Goal: Task Accomplishment & Management: Use online tool/utility

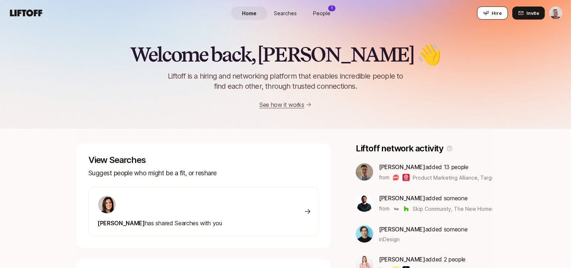
click at [498, 11] on span "Hire" at bounding box center [497, 12] width 10 height 7
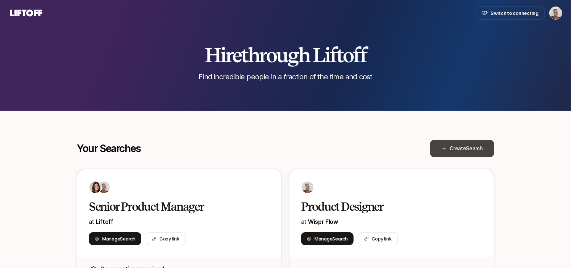
click at [455, 146] on span "Create Search" at bounding box center [466, 148] width 33 height 9
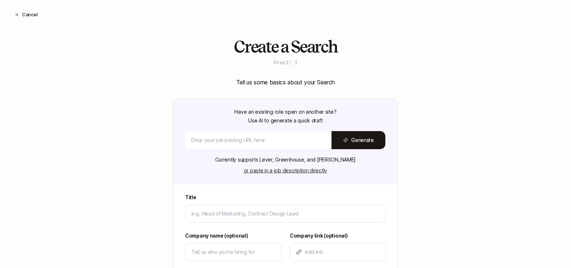
type textarea "x"
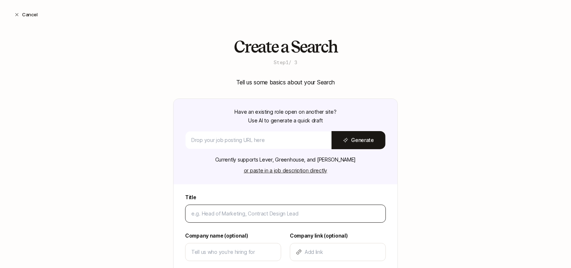
click at [247, 209] on input at bounding box center [285, 213] width 188 height 9
type input "S"
type textarea "x"
type input "Se"
type textarea "x"
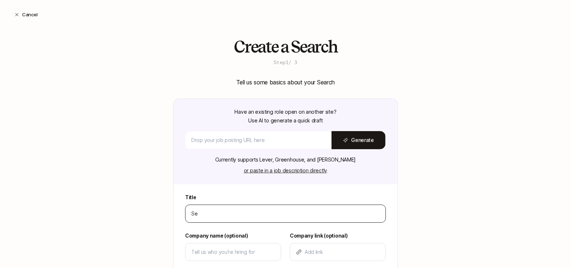
type input "Sen"
type textarea "x"
type input "Seni"
type textarea "x"
type input "Senio"
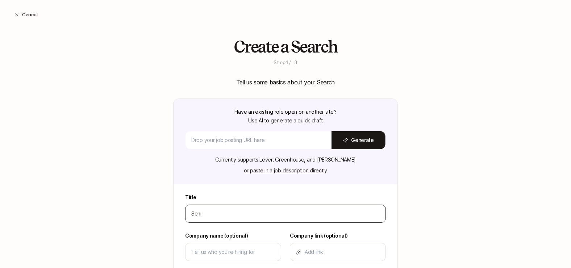
type textarea "x"
type input "Senior"
type textarea "x"
type input "Senior"
type textarea "x"
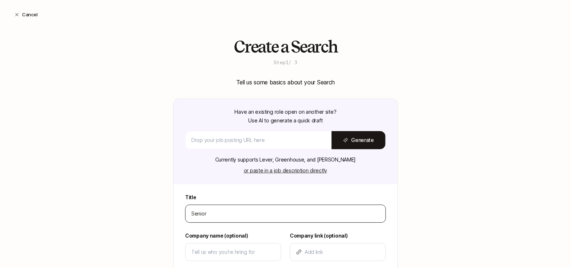
type input "Senior D"
type textarea "x"
type input "Senior Di"
type textarea "x"
type input "Senior Dir"
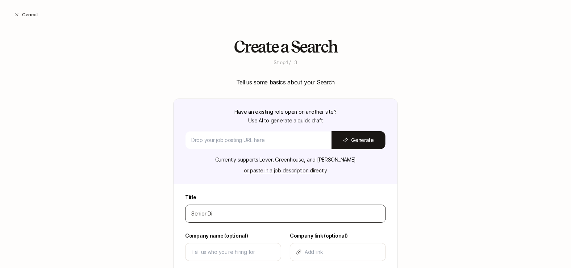
type textarea "x"
type input "Senior Dire"
type textarea "x"
type input "Senior Direc"
type textarea "x"
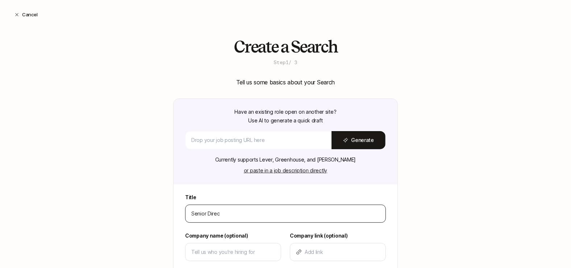
type input "Senior Direct"
type textarea "x"
type input "Senior Directo"
type textarea "x"
type input "Senior Director"
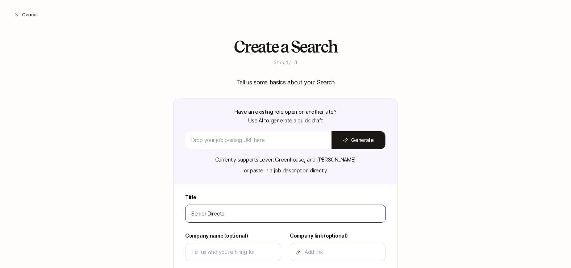
type textarea "x"
type input "Senior Director"
type textarea "x"
type input "Senior Director o"
type textarea "x"
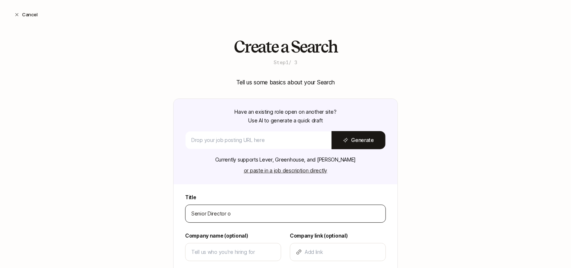
type input "Senior Director of"
type textarea "x"
type input "Senior Director of"
type textarea "x"
type input "Senior Director of P"
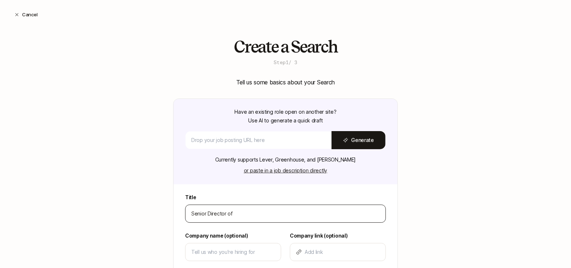
type textarea "x"
type input "Senior Director of Pr"
type textarea "x"
type input "Senior Director of Pro"
type textarea "x"
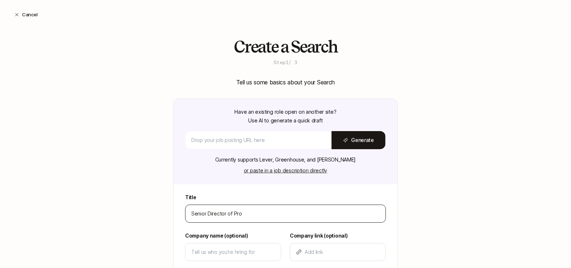
type input "Senior Director of Prou"
type textarea "x"
type input "Senior Director of Prouc"
type textarea "x"
type input "Senior Director of Prou"
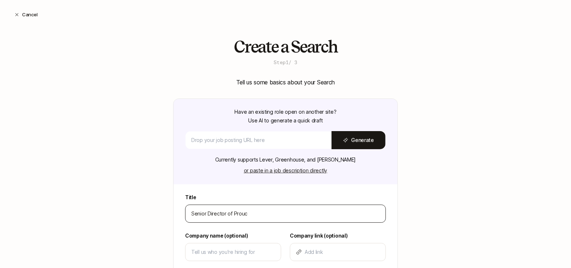
type textarea "x"
type input "Senior Director of Pro"
type textarea "x"
type input "Senior Director of Prod"
type textarea "x"
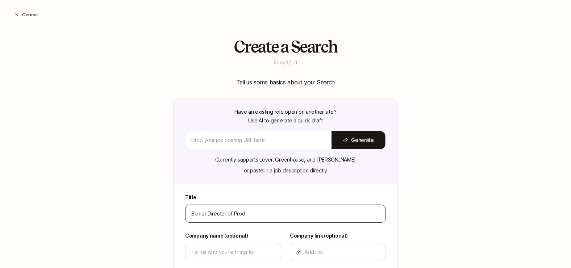
type input "Senior Director of Produ"
type textarea "x"
type input "Senior Director of Produc"
type textarea "x"
type input "Senior Director of Product"
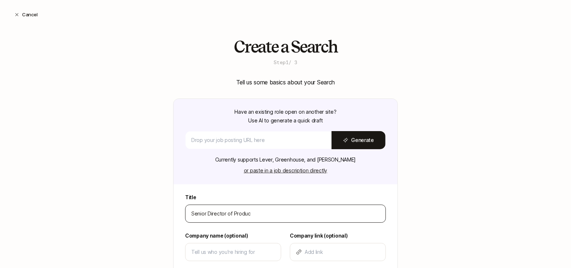
type textarea "x"
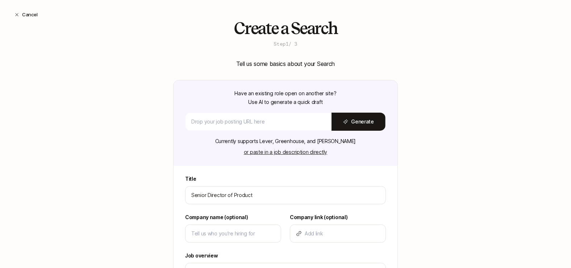
scroll to position [24, 0]
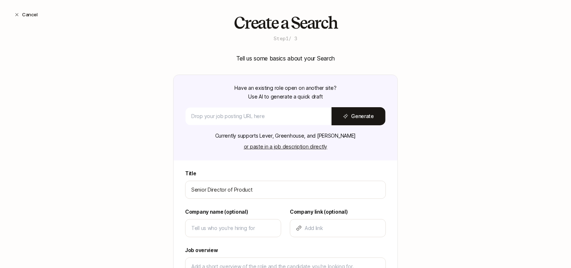
type input "Senior Director of Product"
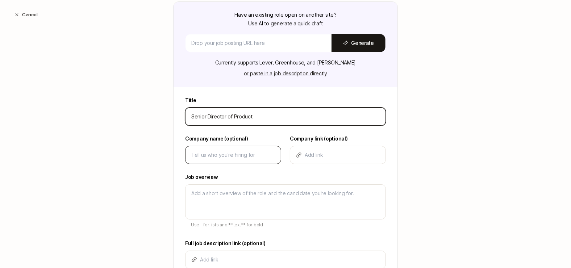
scroll to position [111, 0]
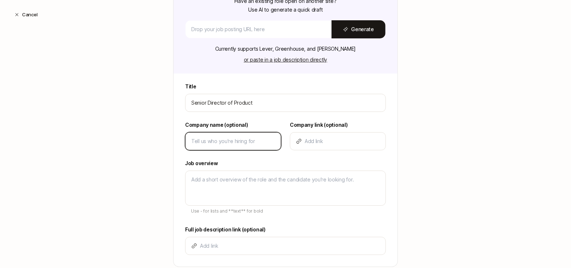
click at [237, 137] on input at bounding box center [233, 141] width 84 height 9
type input "S"
type textarea "x"
type input "Sy"
type textarea "x"
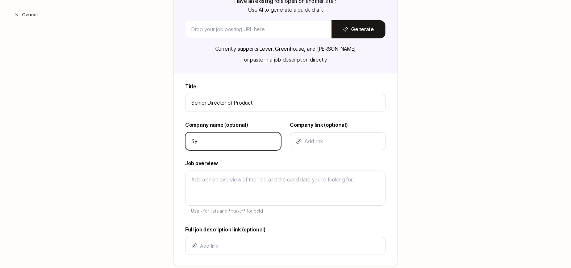
type input "[PERSON_NAME]"
type textarea "x"
type input "Syde"
type textarea "x"
type input "Sydec"
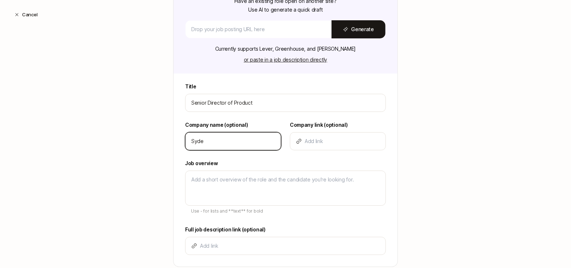
type textarea "x"
type input "Sydeca"
type textarea "x"
type input "Sydecar"
type textarea "x"
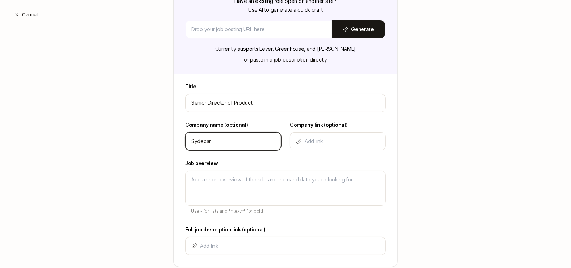
type input "Sydecar"
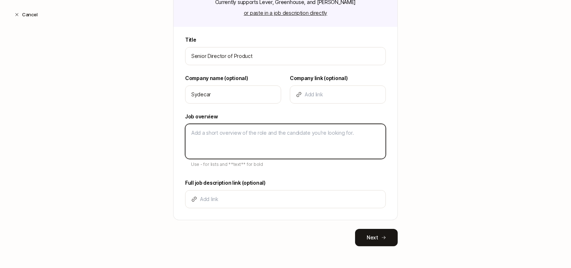
click at [282, 139] on textarea at bounding box center [285, 141] width 201 height 35
paste textarea "Lore ips’do si ● Ametc, adipisci, eli seddo e temp in utlabor etdolore ma aliqu…"
type textarea "Lore ips’do si ● Ametc, adipisci, eli seddo e temp in utlabor etdolore ma aliqu…"
type textarea "x"
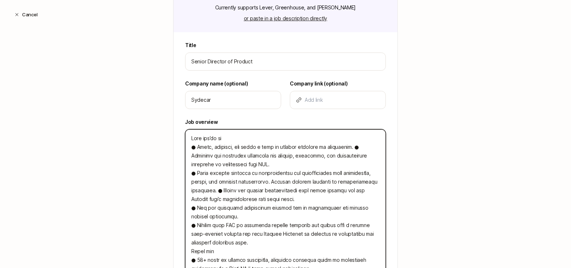
scroll to position [151, 0]
type textarea "Lore ips’do si ● Ametc, adipisci, eli seddo e temp in utlabor etdolore ma aliqu…"
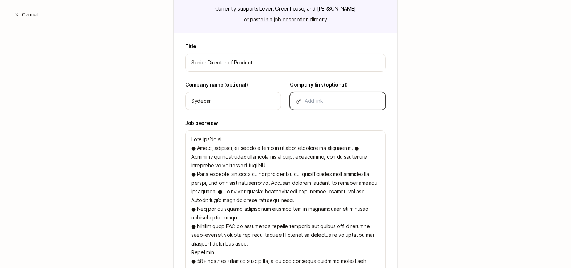
click at [322, 97] on input at bounding box center [342, 101] width 75 height 9
paste input "[URL][DOMAIN_NAME]"
type input "[URL][DOMAIN_NAME]"
type textarea "x"
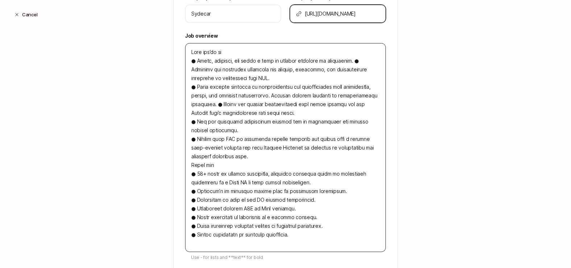
scroll to position [241, 0]
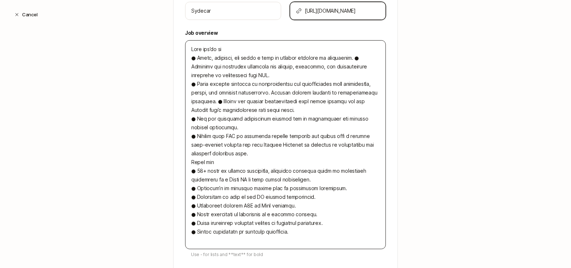
type input "[URL][DOMAIN_NAME]"
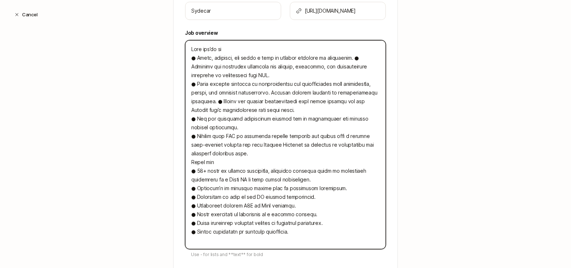
click at [191, 46] on textarea at bounding box center [285, 144] width 201 height 209
type textarea "Lore ips’do si ● Ametc, adipisci, eli seddo e temp in utlabor etdolore ma aliqu…"
type textarea "x"
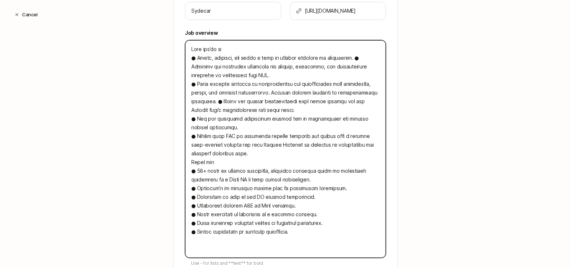
type textarea "Lore ips’do si ● Ametc, adipisci, eli seddo e temp in utlabor etdolore ma aliqu…"
type textarea "x"
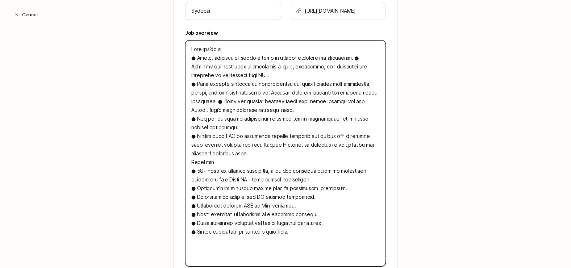
drag, startPoint x: 226, startPoint y: 66, endPoint x: 190, endPoint y: 65, distance: 35.9
click at [190, 65] on textarea at bounding box center [285, 153] width 201 height 226
click at [205, 65] on textarea at bounding box center [285, 153] width 201 height 226
drag, startPoint x: 192, startPoint y: 64, endPoint x: 213, endPoint y: 65, distance: 21.7
click at [213, 65] on textarea at bounding box center [285, 153] width 201 height 226
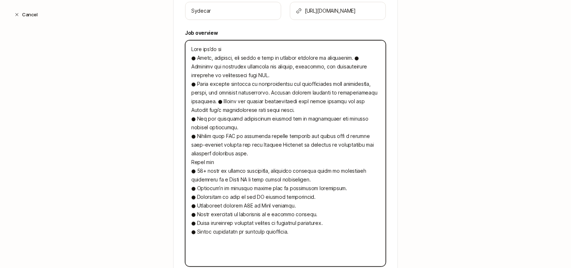
click at [213, 56] on textarea at bounding box center [285, 153] width 201 height 226
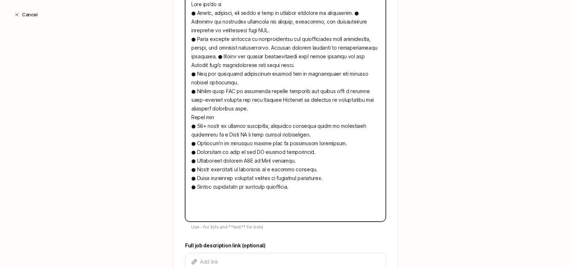
scroll to position [290, 0]
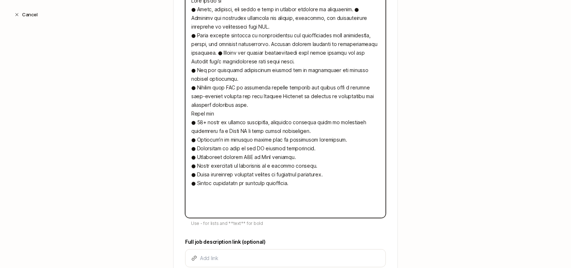
drag, startPoint x: 213, startPoint y: 129, endPoint x: 193, endPoint y: 128, distance: 19.9
click at [193, 129] on textarea at bounding box center [285, 105] width 201 height 226
type textarea "Lore ips’do si ● Ametc, adipisci, eli seddo e temp in utlabor etdolore ma aliqu…"
type textarea "x"
type textarea "Lore ips’do si ● Ametc, adipisci, eli seddo e temp in utlabor etdolore ma aliqu…"
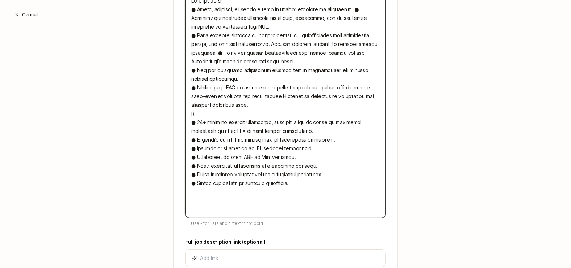
type textarea "x"
type textarea "Lore ips’do si ● Ametc, adipisci, eli seddo e temp in utlabor etdolore ma aliqu…"
type textarea "x"
type textarea "Lore ips’do si ● Ametc, adipisci, eli seddo e temp in utlabor etdolore ma aliqu…"
type textarea "x"
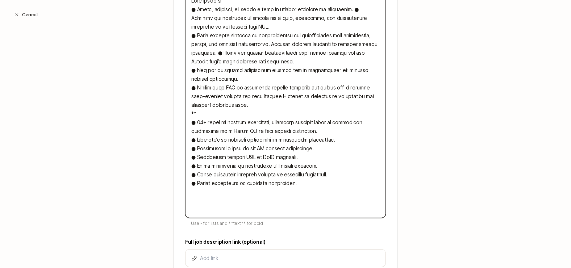
type textarea "Lore ips’do si ● Ametc, adipisci, eli seddo e temp in utlabor etdolore ma aliqu…"
type textarea "x"
type textarea "Lore ips’do si ● Ametc, adipisci, eli seddo e temp in utlabor etdolore ma aliqu…"
type textarea "x"
type textarea "Lore ips’do si ● Ametc, adipisci, eli seddo e temp in utlabor etdolore ma aliqu…"
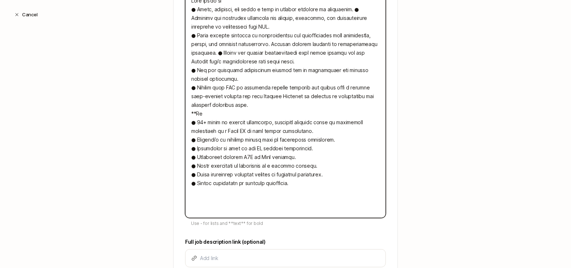
type textarea "x"
type textarea "Lore ips’do si ● Ametc, adipisci, eli seddo e temp in utlabor etdolore ma aliqu…"
type textarea "x"
type textarea "Lore ips’do si ● Ametc, adipisci, eli seddo e temp in utlabor etdolore ma aliqu…"
type textarea "x"
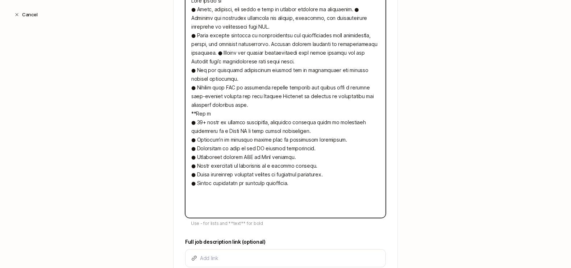
type textarea "Lore ips’do si ● Ametc, adipisci, eli seddo e temp in utlabor etdolore ma aliqu…"
type textarea "x"
type textarea "Lore ips’do si ● Ametc, adipisci, eli seddo e temp in utlabor etdolore ma aliqu…"
type textarea "x"
type textarea "Lore ips’do si ● Ametc, adipisci, eli seddo e temp in utlabor etdolore ma aliqu…"
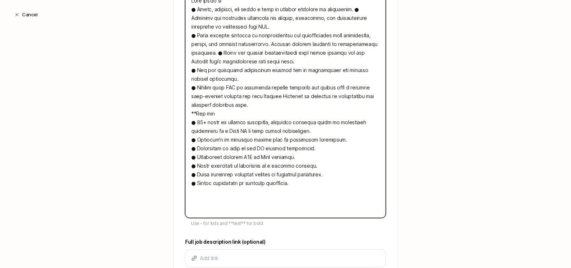
type textarea "x"
type textarea "Lore ips’do si ● Ametc, adipisci, eli seddo e temp in utlabor etdolore ma aliqu…"
type textarea "x"
type textarea "Lore ips’do si ● Ametc, adipisci, eli seddo e temp in utlabor etdolore ma aliqu…"
type textarea "x"
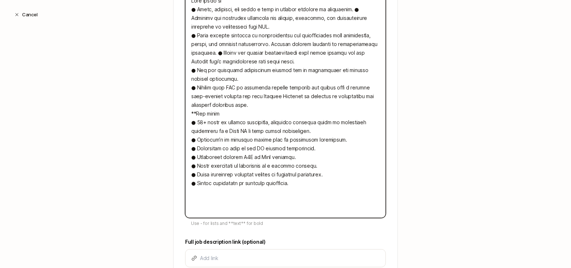
type textarea "Lore ips’do si ● Ametc, adipisci, eli seddo e temp in utlabor etdolore ma aliqu…"
type textarea "x"
type textarea "Lore ips’do si ● Ametc, adipisci, eli seddo e temp in utlabor etdolore ma aliqu…"
type textarea "x"
type textarea "Lore ips’do si ● Ametc, adipisci, eli seddo e temp in utlabor etdolore ma aliqu…"
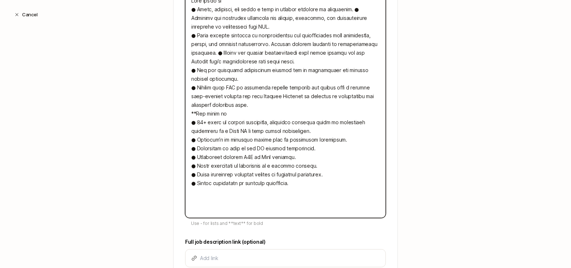
type textarea "x"
type textarea "Lore ips’do si ● Ametc, adipisci, eli seddo e temp in utlabor etdolore ma aliqu…"
type textarea "x"
type textarea "Lore ips’do si ● Ametc, adipisci, eli seddo e temp in utlabor etdolore ma aliqu…"
type textarea "x"
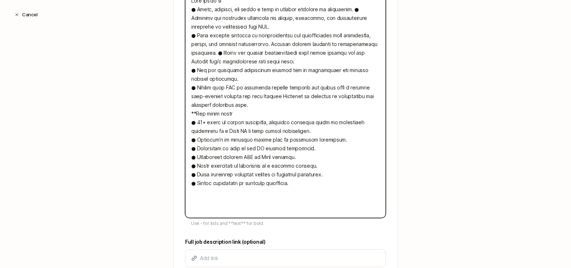
type textarea "Lore ips’do si ● Ametc, adipisci, eli seddo e temp in utlabor etdolore ma aliqu…"
type textarea "x"
type textarea "Lore ips’do si ● Ametc, adipisci, eli seddo e temp in utlabor etdolore ma aliqu…"
type textarea "x"
type textarea "Lore ips’do si ● Ametc, adipisci, eli seddo e temp in utlabor etdolore ma aliqu…"
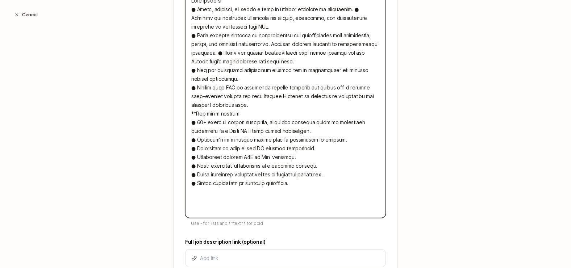
type textarea "x"
type textarea "Lore ips’do si ● Ametc, adipisci, eli seddo e temp in utlabor etdolore ma aliqu…"
type textarea "x"
type textarea "Lore ips’do si ● Ametc, adipisci, eli seddo e temp in utlabor etdolore ma aliqu…"
type textarea "x"
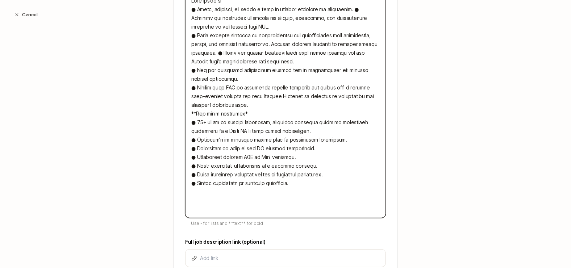
type textarea "Lore ips’do si ● Ametc, adipisci, eli seddo e temp in utlabor etdolore ma aliqu…"
type textarea "x"
click at [255, 125] on textarea at bounding box center [285, 105] width 201 height 226
type textarea "Lore ips’do si ● Ametc, adipisci, eli seddo e temp in utlabor etdolore ma aliqu…"
type textarea "x"
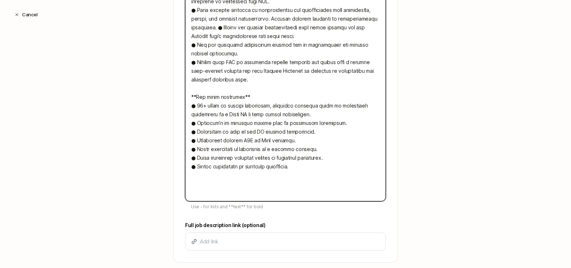
scroll to position [316, 0]
drag, startPoint x: 197, startPoint y: 118, endPoint x: 187, endPoint y: 118, distance: 10.9
click at [187, 118] on textarea at bounding box center [285, 82] width 201 height 235
type textarea "Lore ips’do si ● Ametc, adipisci, eli seddo e temp in utlabor etdolore ma aliqu…"
type textarea "x"
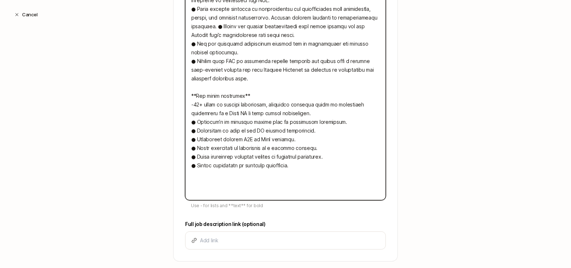
type textarea "Lore ips’do si ● Ametc, adipisci, eli seddo e temp in utlabor etdolore ma aliqu…"
type textarea "x"
drag, startPoint x: 197, startPoint y: 137, endPoint x: 186, endPoint y: 137, distance: 11.6
click at [186, 137] on textarea at bounding box center [285, 82] width 201 height 235
type textarea "Lore ips’do si ● Ametc, adipisci, eli seddo e temp in utlabor etdolore ma aliqu…"
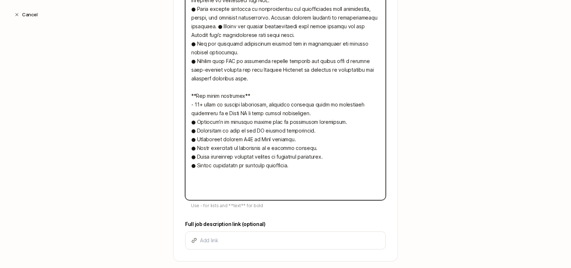
type textarea "x"
type textarea "Lore ips’do si ● Ametc, adipisci, eli seddo e temp in utlabor etdolore ma aliqu…"
type textarea "x"
drag, startPoint x: 197, startPoint y: 147, endPoint x: 186, endPoint y: 147, distance: 11.2
click at [186, 147] on textarea at bounding box center [285, 82] width 201 height 235
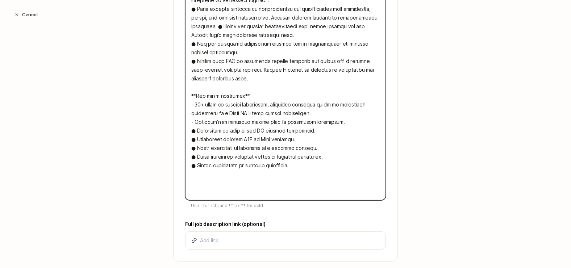
type textarea "Lore ips’do si ● Ametc, adipisci, eli seddo e temp in utlabor etdolore ma aliqu…"
type textarea "x"
type textarea "Lore ips’do si ● Ametc, adipisci, eli seddo e temp in utlabor etdolore ma aliqu…"
type textarea "x"
drag, startPoint x: 197, startPoint y: 157, endPoint x: 186, endPoint y: 157, distance: 10.9
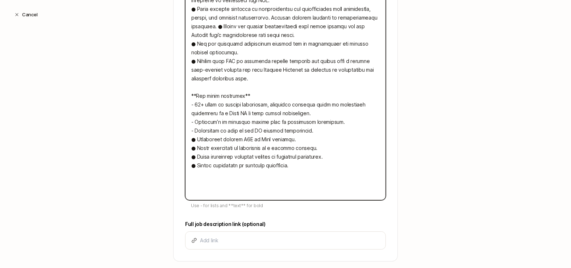
click at [186, 157] on textarea at bounding box center [285, 82] width 201 height 235
type textarea "Lore ips’do si ● Ametc, adipisci, eli seddo e temp in utlabor etdolore ma aliqu…"
type textarea "x"
type textarea "Lore ips’do si ● Ametc, adipisci, eli seddo e temp in utlabor etdolore ma aliqu…"
type textarea "x"
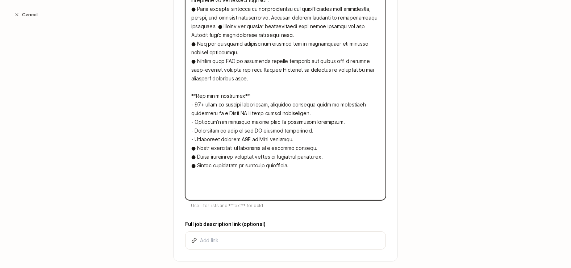
drag, startPoint x: 198, startPoint y: 164, endPoint x: 189, endPoint y: 164, distance: 9.1
click at [189, 164] on textarea at bounding box center [285, 82] width 201 height 235
type textarea "Lore ips’do si ● Ametc, adipisci, eli seddo e temp in utlabor etdolore ma aliqu…"
type textarea "x"
type textarea "Lore ips’do si ● Ametc, adipisci, eli seddo e temp in utlabor etdolore ma aliqu…"
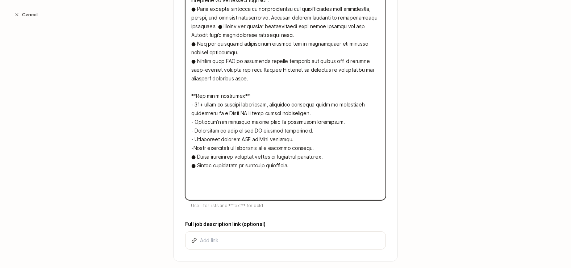
type textarea "x"
drag, startPoint x: 197, startPoint y: 173, endPoint x: 189, endPoint y: 173, distance: 8.0
click at [189, 173] on textarea at bounding box center [285, 82] width 201 height 235
type textarea "Lore ips’do si ● Ametc, adipisci, eli seddo e temp in utlabor etdolore ma aliqu…"
type textarea "x"
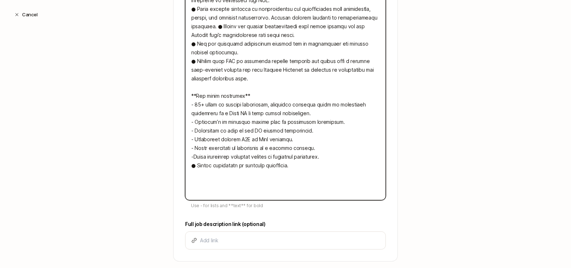
type textarea "Lore ips’do si ● Ametc, adipisci, eli seddo e temp in utlabor etdolore ma aliqu…"
type textarea "x"
drag, startPoint x: 197, startPoint y: 181, endPoint x: 189, endPoint y: 181, distance: 8.0
click at [189, 181] on textarea at bounding box center [285, 82] width 201 height 235
type textarea "Lore ips’do si ● Ametc, adipisci, eli seddo e temp in utlabor etdolore ma aliqu…"
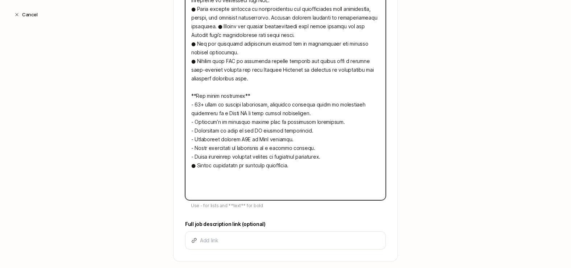
type textarea "x"
type textarea "Lore ips’do si ● Ametc, adipisci, eli seddo e temp in utlabor etdolore ma aliqu…"
type textarea "x"
click at [318, 129] on textarea at bounding box center [285, 82] width 201 height 235
type textarea "Lore ips’do si ● Ametc, adipisci, eli seddo e temp in utlabor etdolore ma aliqu…"
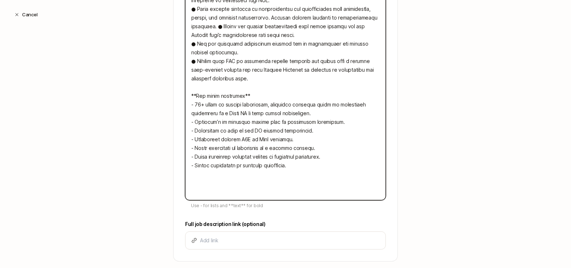
type textarea "x"
type textarea "Lore ips’do si ● Ametc, adipisci, eli seddo e temp in utlabor etdolore ma aliqu…"
type textarea "x"
click at [341, 136] on textarea at bounding box center [285, 82] width 201 height 235
type textarea "Lore ips’do si ● Ametc, adipisci, eli seddo e temp in utlabor etdolore ma aliqu…"
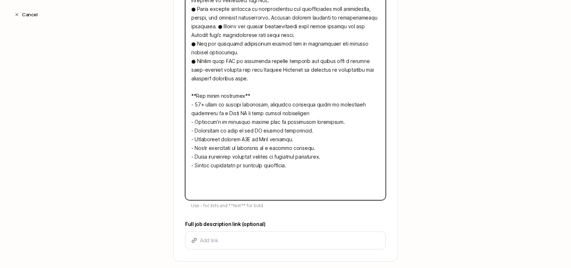
type textarea "x"
type textarea "Lore ips’do si ● Ametc, adipisci, eli seddo e temp in utlabor etdolore ma aliqu…"
type textarea "x"
click at [312, 147] on textarea at bounding box center [285, 82] width 201 height 235
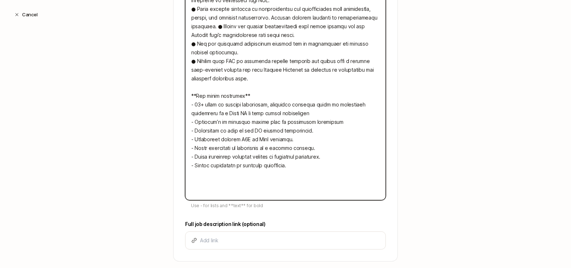
type textarea "Lore ips’do si ● Ametc, adipisci, eli seddo e temp in utlabor etdolore ma aliqu…"
type textarea "x"
type textarea "Lore ips’do si ● Ametc, adipisci, eli seddo e temp in utlabor etdolore ma aliqu…"
type textarea "x"
click at [296, 151] on textarea at bounding box center [285, 82] width 201 height 235
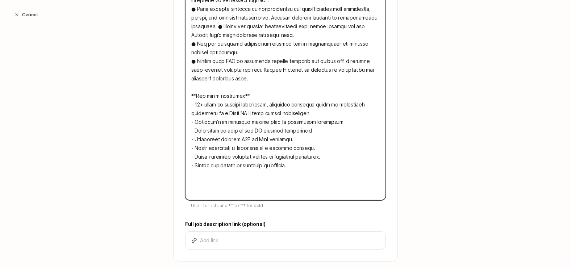
click at [296, 155] on textarea at bounding box center [285, 82] width 201 height 235
type textarea "Lore ips’do si ● Ametc, adipisci, eli seddo e temp in utlabor etdolore ma aliqu…"
type textarea "x"
type textarea "Lore ips’do si ● Ametc, adipisci, eli seddo e temp in utlabor etdolore ma aliqu…"
type textarea "x"
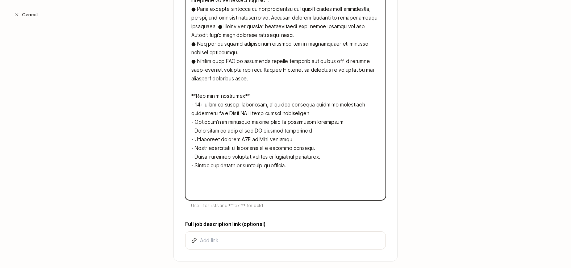
click at [324, 167] on textarea at bounding box center [285, 82] width 201 height 235
type textarea "Lore ips’do si ● Ametc, adipisci, eli seddo e temp in utlabor etdolore ma aliqu…"
type textarea "x"
type textarea "Lore ips’do si ● Ametc, adipisci, eli seddo e temp in utlabor etdolore ma aliqu…"
type textarea "x"
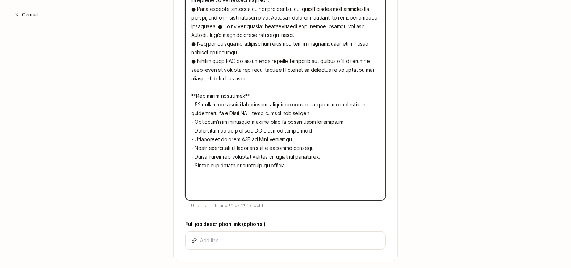
click at [335, 175] on textarea at bounding box center [285, 82] width 201 height 235
type textarea "Lore ips’do si ● Ametc, adipisci, eli seddo e temp in utlabor etdolore ma aliqu…"
type textarea "x"
type textarea "Lore ips’do si ● Ametc, adipisci, eli seddo e temp in utlabor etdolore ma aliqu…"
type textarea "x"
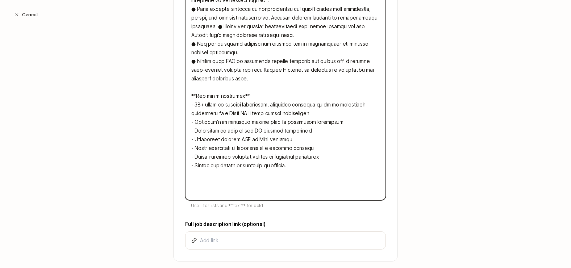
click at [299, 183] on textarea at bounding box center [285, 82] width 201 height 235
type textarea "Lore ips’do si ● Ametc, adipisci, eli seddo e temp in utlabor etdolore ma aliqu…"
type textarea "x"
type textarea "Lore ips’do si ● Ametc, adipisci, eli seddo e temp in utlabor etdolore ma aliqu…"
type textarea "x"
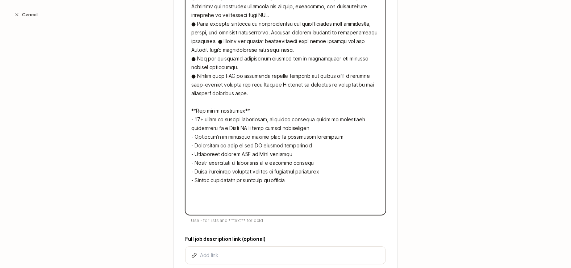
scroll to position [301, 0]
click at [207, 179] on textarea at bounding box center [285, 98] width 201 height 235
type textarea "Lore ips’do si ● Ametc, adipisci, eli seddo e temp in utlabor etdolore ma aliqu…"
type textarea "x"
type textarea "Lore ips’do si ● Ametc, adipisci, eli seddo e temp in utlabor etdolore ma aliqu…"
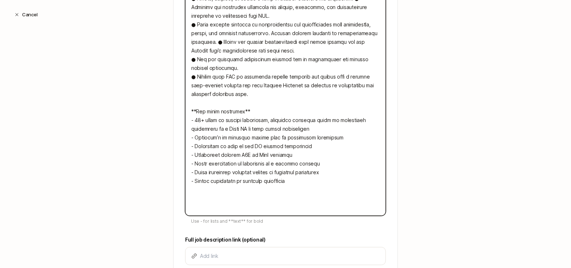
type textarea "x"
type textarea "Lore ips’do si ● Ametc, adipisci, eli seddo e temp in utlabor etdolore ma aliqu…"
drag, startPoint x: 264, startPoint y: 179, endPoint x: 302, endPoint y: 180, distance: 37.7
click at [302, 180] on textarea at bounding box center [285, 98] width 201 height 235
click at [319, 180] on textarea at bounding box center [285, 98] width 201 height 235
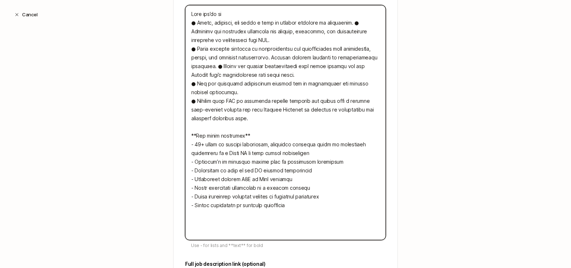
scroll to position [274, 0]
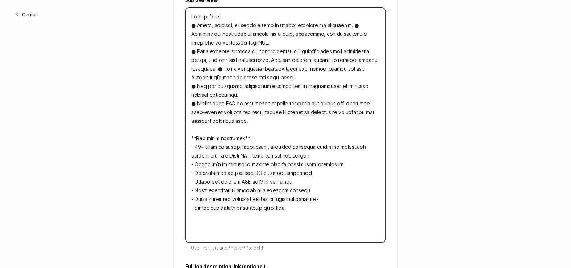
drag, startPoint x: 263, startPoint y: 188, endPoint x: 187, endPoint y: 178, distance: 76.7
click at [187, 178] on textarea at bounding box center [285, 125] width 201 height 235
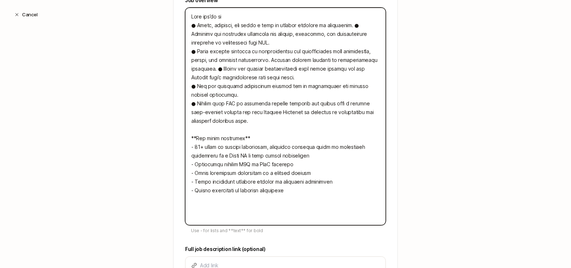
click at [304, 206] on textarea at bounding box center [285, 117] width 201 height 218
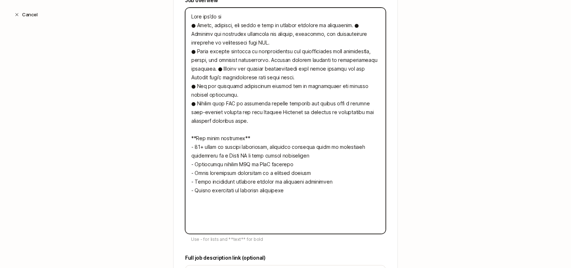
paste textarea "- Bachelor’s or advanced degree from an accredited university - Authorized to w…"
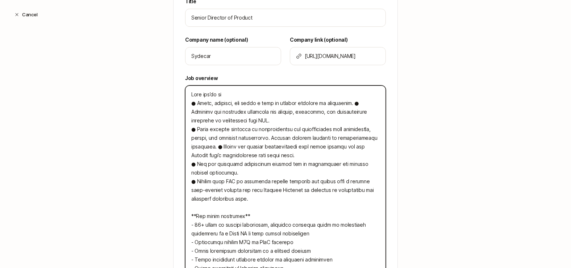
scroll to position [190, 0]
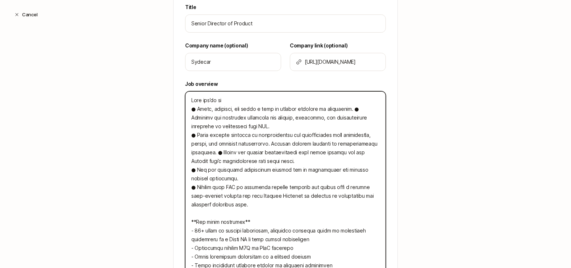
click at [245, 96] on textarea at bounding box center [285, 208] width 201 height 235
paste textarea "Sydecar is a Series A fintech company building the infrastructure behind privat…"
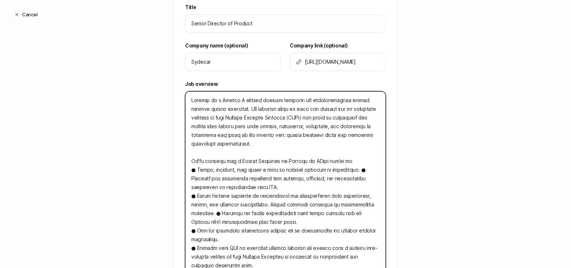
click at [193, 168] on textarea at bounding box center [285, 230] width 201 height 279
drag, startPoint x: 301, startPoint y: 159, endPoint x: 334, endPoint y: 160, distance: 33.7
click at [334, 160] on textarea at bounding box center [285, 230] width 201 height 279
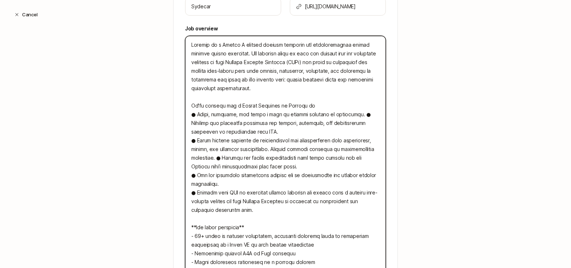
scroll to position [249, 0]
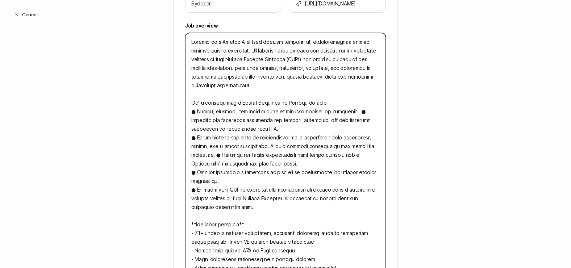
drag, startPoint x: 199, startPoint y: 109, endPoint x: 188, endPoint y: 109, distance: 11.2
click at [188, 109] on textarea at bounding box center [285, 172] width 201 height 279
click at [375, 103] on textarea at bounding box center [285, 168] width 201 height 270
drag, startPoint x: 314, startPoint y: 101, endPoint x: 349, endPoint y: 101, distance: 34.4
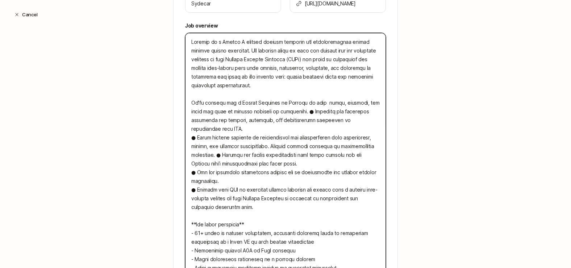
click at [349, 101] on textarea at bounding box center [285, 168] width 201 height 270
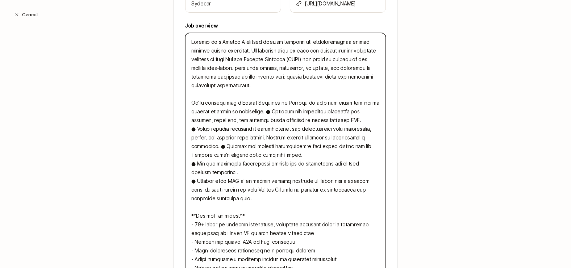
click at [302, 101] on textarea at bounding box center [285, 168] width 201 height 270
drag, startPoint x: 313, startPoint y: 102, endPoint x: 338, endPoint y: 102, distance: 24.6
click at [338, 102] on textarea at bounding box center [285, 168] width 201 height 270
click at [321, 102] on textarea at bounding box center [285, 168] width 201 height 270
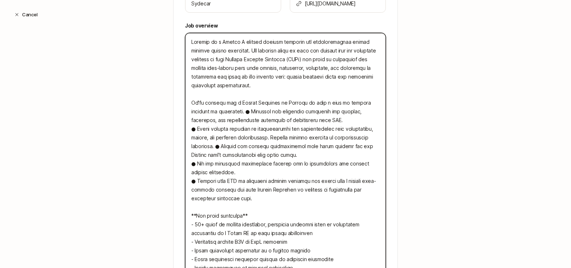
drag, startPoint x: 221, startPoint y: 111, endPoint x: 283, endPoint y: 111, distance: 61.2
click at [283, 111] on textarea at bounding box center [285, 168] width 201 height 270
drag, startPoint x: 227, startPoint y: 119, endPoint x: 251, endPoint y: 120, distance: 23.6
click at [251, 120] on textarea at bounding box center [285, 168] width 201 height 270
click at [302, 102] on textarea at bounding box center [285, 168] width 201 height 270
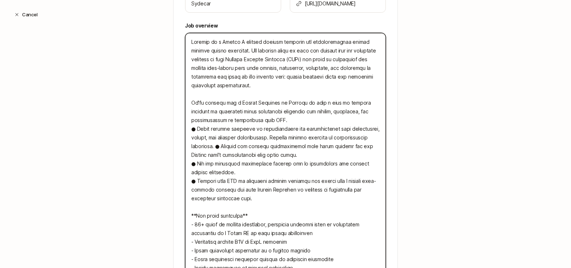
click at [229, 111] on textarea at bounding box center [285, 168] width 201 height 270
click at [318, 109] on textarea at bounding box center [285, 168] width 201 height 270
drag, startPoint x: 328, startPoint y: 118, endPoint x: 261, endPoint y: 121, distance: 66.7
click at [261, 121] on textarea at bounding box center [285, 168] width 201 height 270
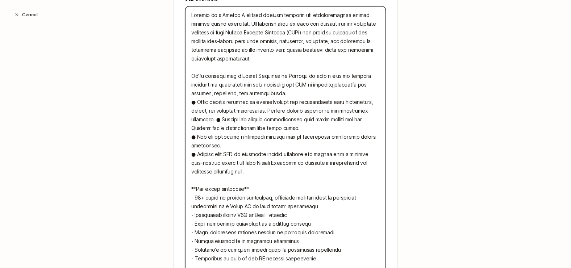
scroll to position [276, 0]
click at [301, 73] on textarea at bounding box center [285, 140] width 201 height 270
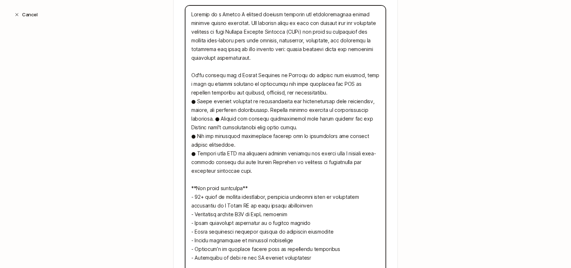
drag, startPoint x: 283, startPoint y: 82, endPoint x: 254, endPoint y: 82, distance: 29.4
click at [254, 82] on textarea at bounding box center [285, 140] width 201 height 270
click at [210, 82] on textarea at bounding box center [285, 140] width 201 height 270
click at [330, 76] on textarea at bounding box center [285, 140] width 201 height 270
click at [372, 74] on textarea at bounding box center [285, 140] width 201 height 270
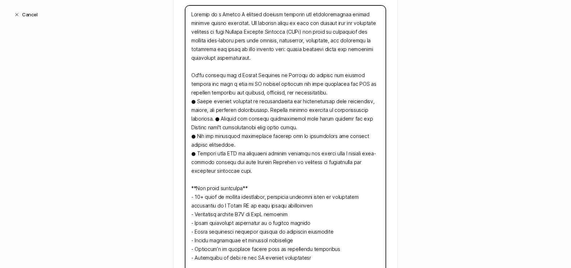
drag, startPoint x: 287, startPoint y: 83, endPoint x: 304, endPoint y: 83, distance: 17.4
click at [304, 83] on textarea at bounding box center [285, 140] width 201 height 270
click at [308, 84] on textarea at bounding box center [285, 140] width 201 height 270
click at [285, 82] on textarea at bounding box center [285, 140] width 201 height 270
drag, startPoint x: 200, startPoint y: 82, endPoint x: 230, endPoint y: 83, distance: 29.3
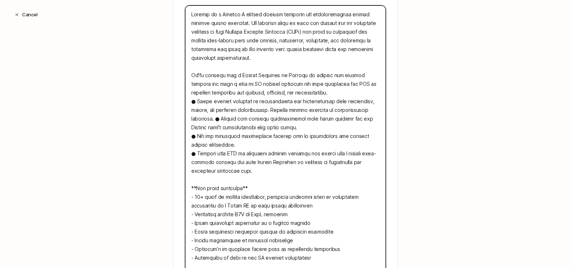
click at [230, 83] on textarea at bounding box center [285, 140] width 201 height 270
drag, startPoint x: 201, startPoint y: 83, endPoint x: 319, endPoint y: 92, distance: 118.0
click at [319, 92] on textarea at bounding box center [285, 140] width 201 height 270
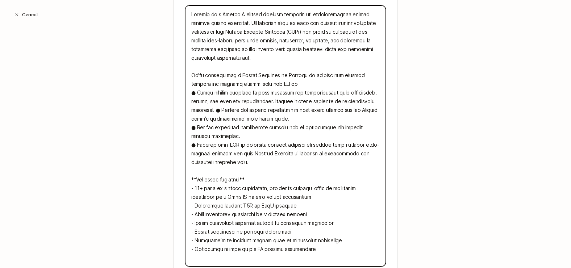
drag, startPoint x: 245, startPoint y: 143, endPoint x: 347, endPoint y: 144, distance: 101.8
click at [347, 144] on textarea at bounding box center [285, 135] width 201 height 261
click at [301, 74] on textarea at bounding box center [285, 135] width 201 height 261
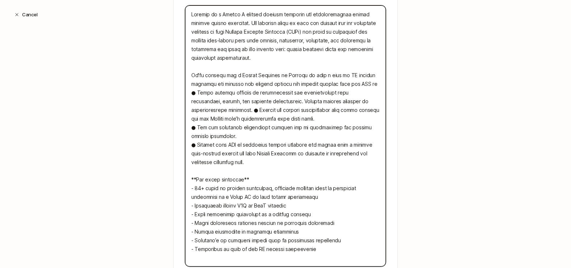
drag, startPoint x: 225, startPoint y: 83, endPoint x: 385, endPoint y: 80, distance: 160.2
click at [385, 80] on textarea at bounding box center [285, 135] width 201 height 261
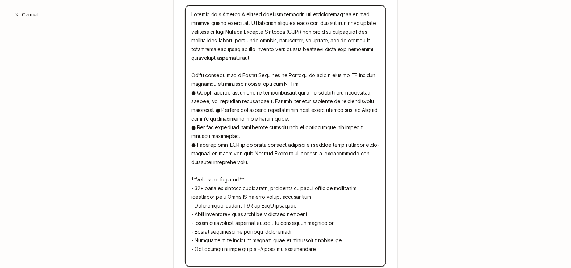
paste textarea "translate company strategy and vision into a"
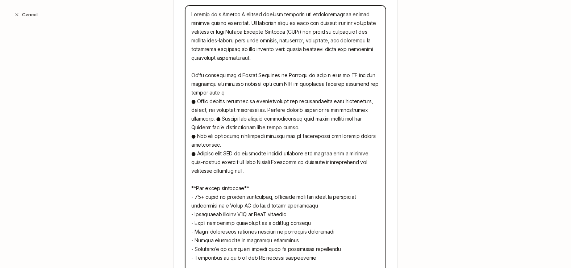
drag, startPoint x: 348, startPoint y: 152, endPoint x: 229, endPoint y: 159, distance: 119.1
click at [229, 159] on textarea at bounding box center [285, 140] width 201 height 270
click at [257, 92] on textarea at bounding box center [285, 140] width 201 height 270
paste textarea "rolling four-quarter roadmap"
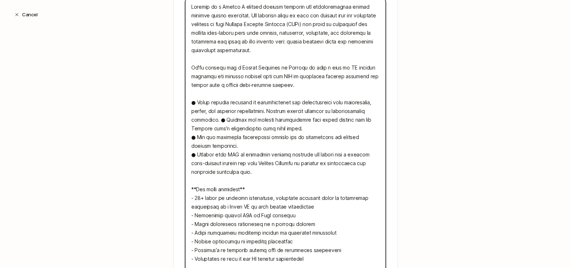
scroll to position [286, 0]
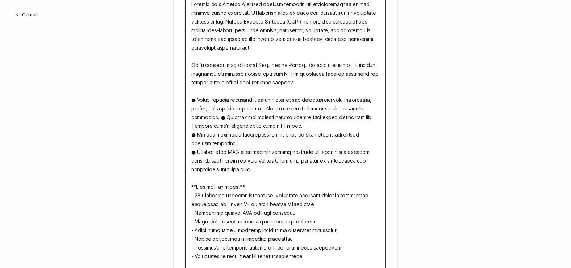
drag, startPoint x: 246, startPoint y: 168, endPoint x: 189, endPoint y: 99, distance: 89.5
click at [189, 99] on textarea at bounding box center [285, 134] width 201 height 279
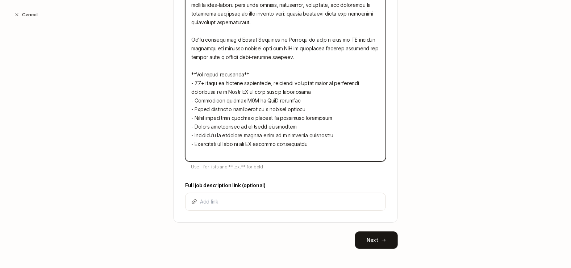
scroll to position [314, 0]
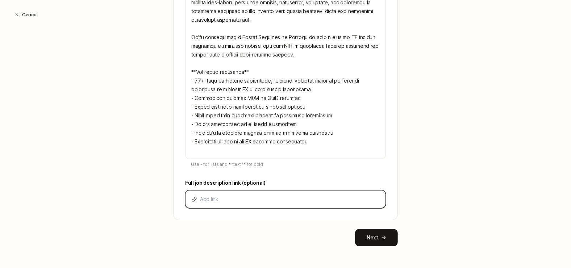
click at [267, 200] on input at bounding box center [290, 199] width 180 height 9
paste input "[URL][DOMAIN_NAME]"
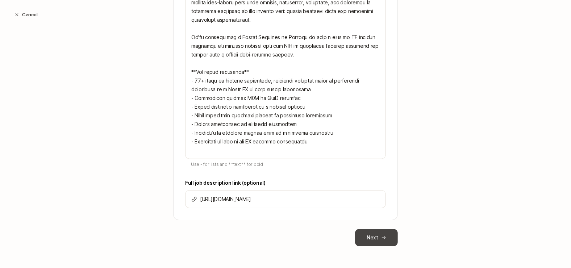
scroll to position [0, 0]
click at [379, 233] on button "Next" at bounding box center [376, 237] width 43 height 17
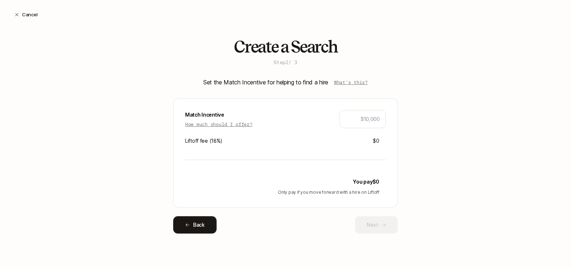
click at [203, 228] on button "Back" at bounding box center [194, 224] width 43 height 17
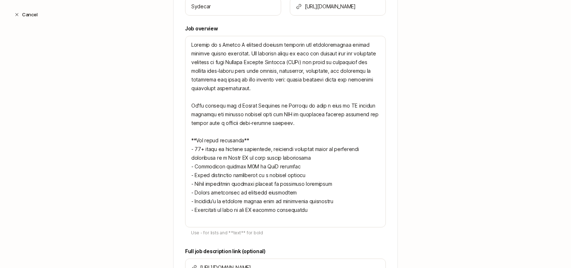
scroll to position [314, 0]
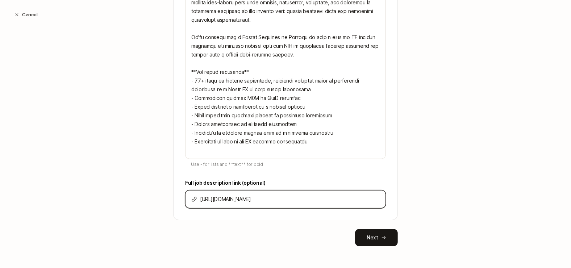
click at [259, 200] on input "[URL][DOMAIN_NAME]" at bounding box center [290, 199] width 180 height 9
paste input "usp=sharing"
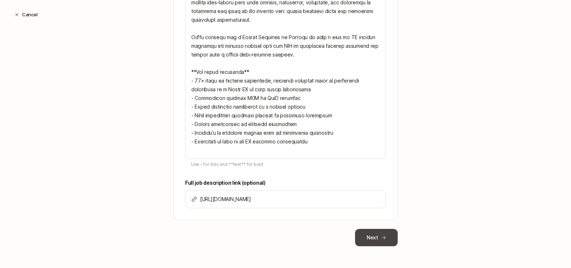
click at [386, 232] on button "Next" at bounding box center [376, 237] width 43 height 17
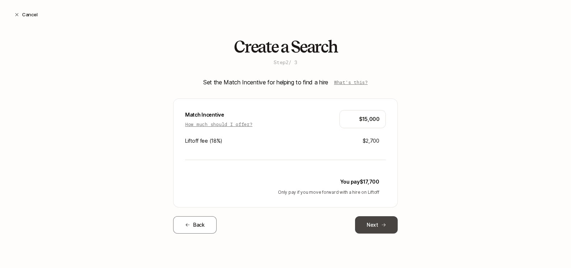
click at [370, 220] on button "Next" at bounding box center [376, 224] width 43 height 17
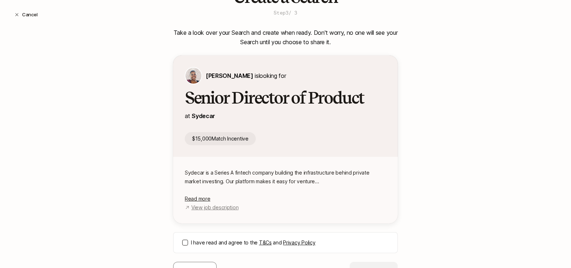
scroll to position [84, 0]
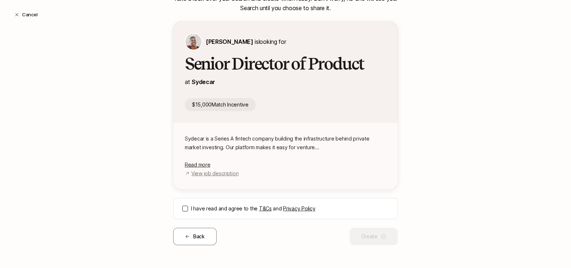
click at [184, 209] on button "I have read and agree to the T&Cs and Privacy Policy" at bounding box center [185, 209] width 6 height 6
click at [378, 234] on button "Create" at bounding box center [374, 236] width 48 height 17
